Goal: Information Seeking & Learning: Learn about a topic

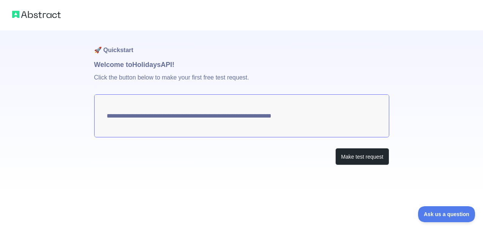
drag, startPoint x: 326, startPoint y: 117, endPoint x: 150, endPoint y: 124, distance: 176.1
click at [150, 124] on textarea "**********" at bounding box center [241, 115] width 295 height 43
click at [356, 156] on button "Make test request" at bounding box center [363, 156] width 54 height 17
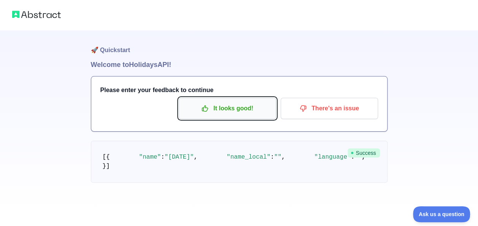
click at [222, 113] on p "It looks good!" at bounding box center [227, 108] width 86 height 13
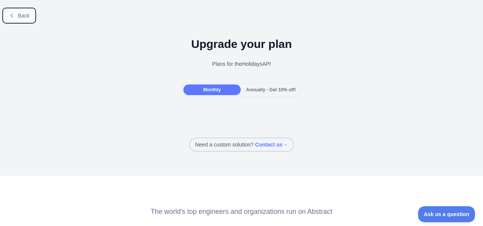
click at [25, 17] on span "Back" at bounding box center [24, 16] width 12 height 6
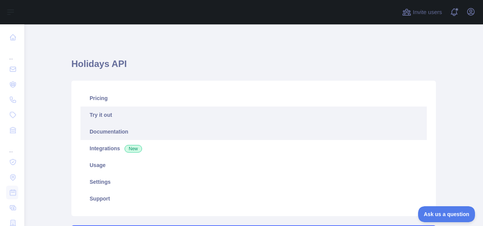
scroll to position [18, 0]
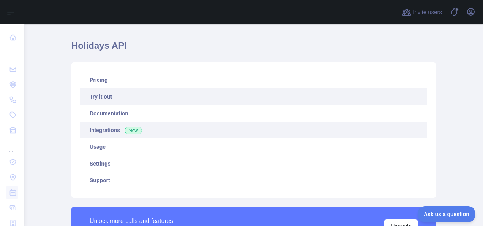
click at [151, 130] on link "Integrations New" at bounding box center [254, 130] width 347 height 17
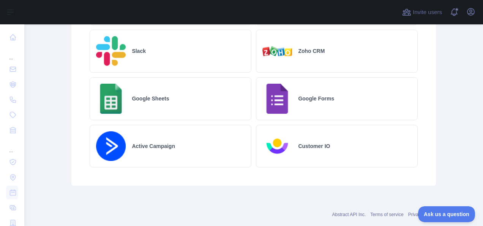
scroll to position [713, 0]
click at [145, 59] on div "Slack" at bounding box center [171, 51] width 162 height 43
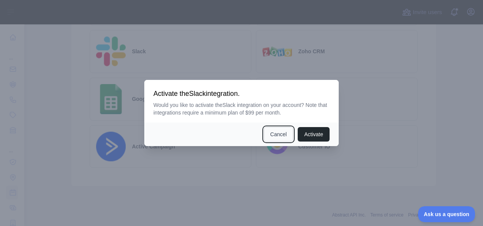
click at [281, 134] on button "Cancel" at bounding box center [279, 134] width 30 height 14
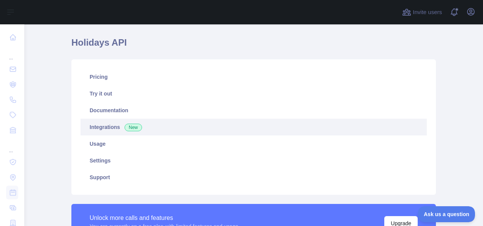
scroll to position [0, 0]
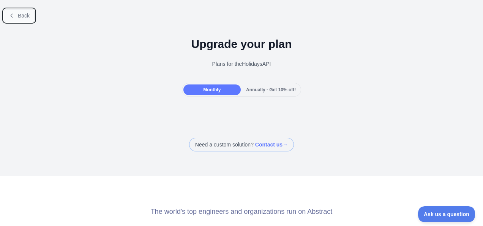
click at [13, 20] on button "Back" at bounding box center [19, 15] width 31 height 13
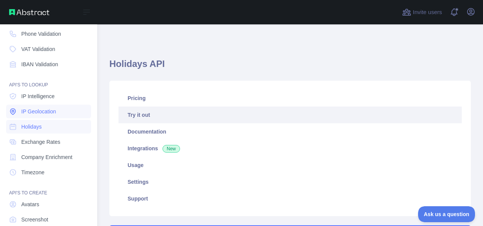
scroll to position [109, 0]
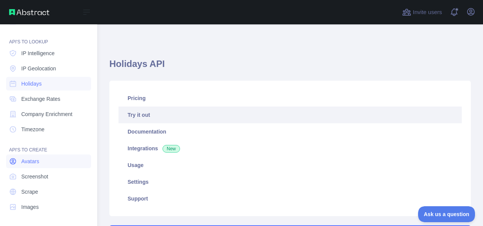
click at [32, 161] on span "Avatars" at bounding box center [30, 161] width 18 height 8
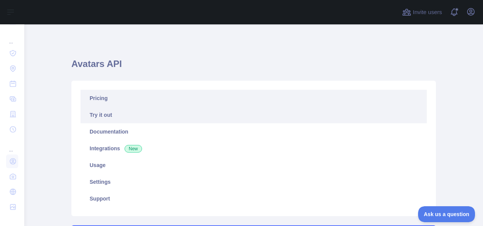
click at [147, 97] on link "Pricing" at bounding box center [254, 98] width 347 height 17
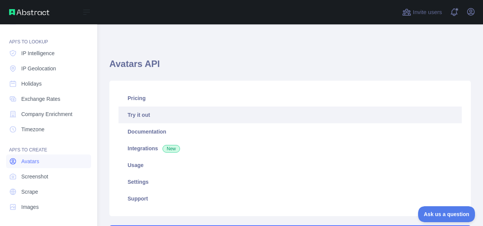
click at [45, 164] on link "Avatars" at bounding box center [48, 161] width 85 height 14
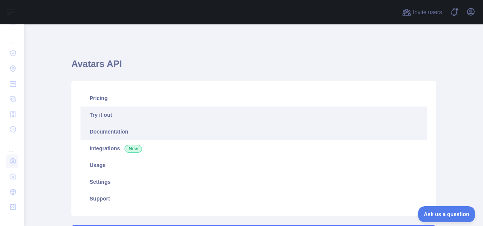
click at [158, 133] on link "Documentation" at bounding box center [254, 131] width 347 height 17
